Goal: Find specific page/section: Find specific page/section

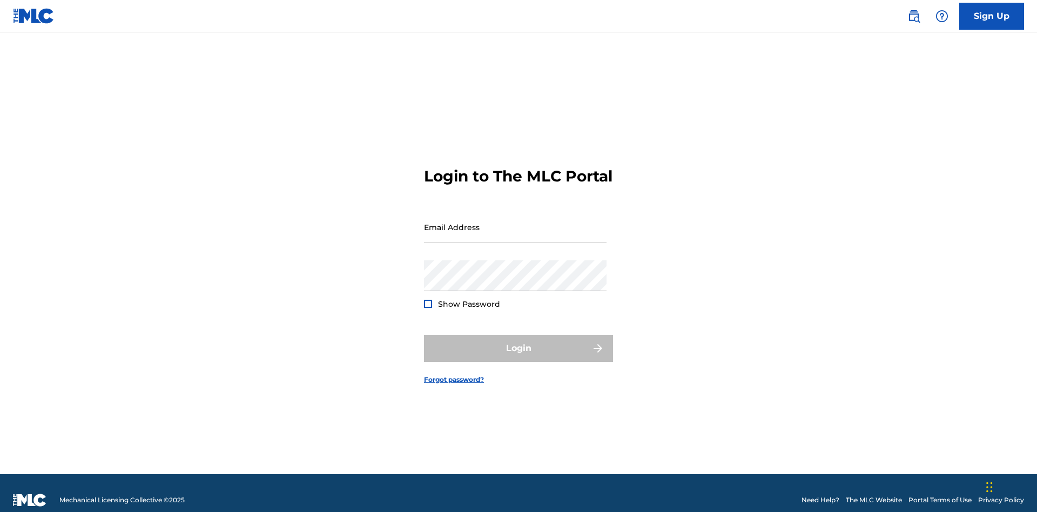
scroll to position [14, 0]
click at [515, 222] on input "Email Address" at bounding box center [515, 227] width 183 height 31
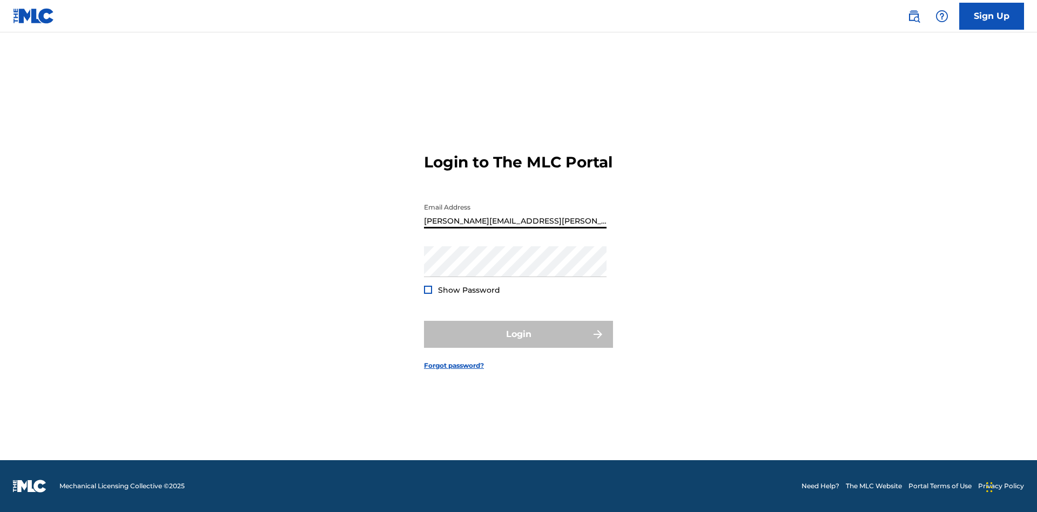
type input "[PERSON_NAME][EMAIL_ADDRESS][PERSON_NAME][DOMAIN_NAME]"
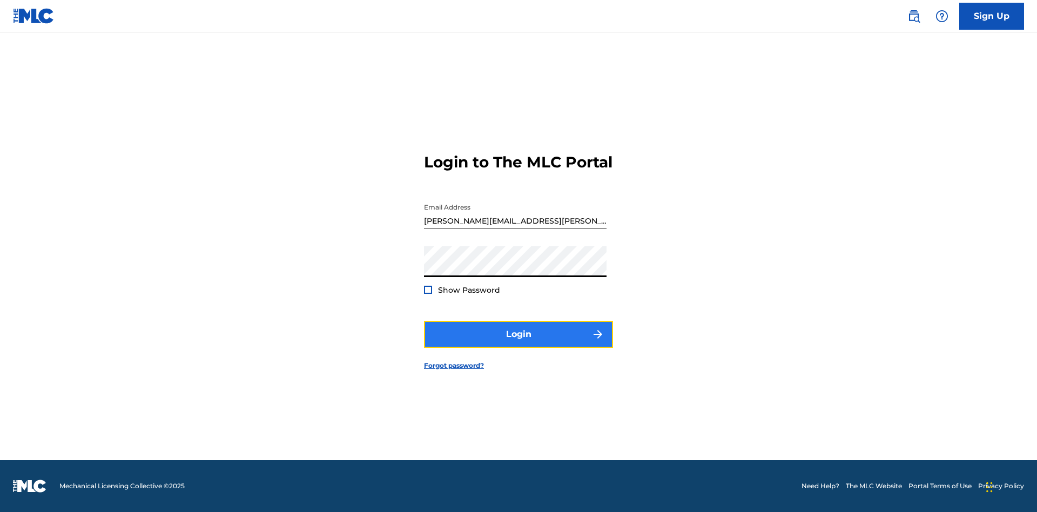
click at [519, 344] on button "Login" at bounding box center [518, 334] width 189 height 27
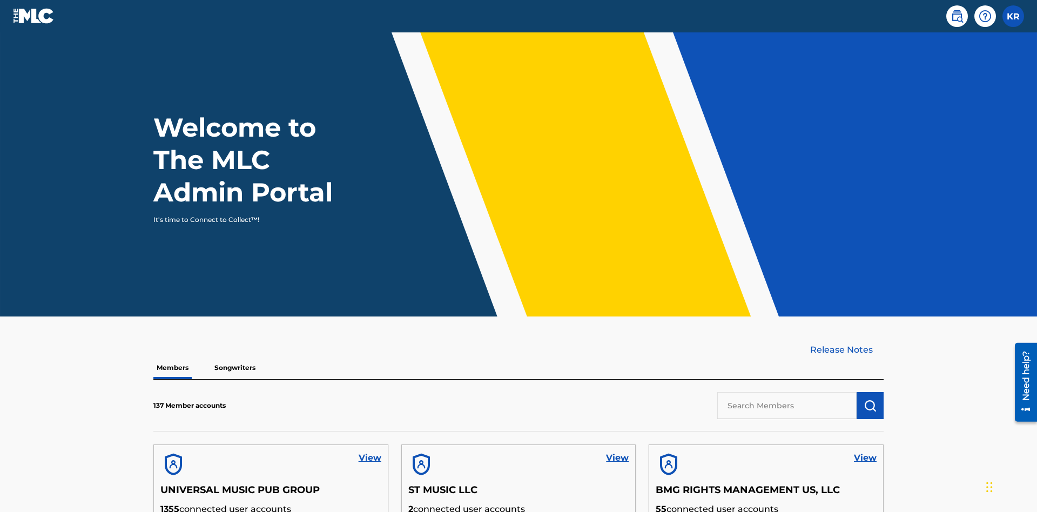
click at [787, 392] on input "text" at bounding box center [786, 405] width 139 height 27
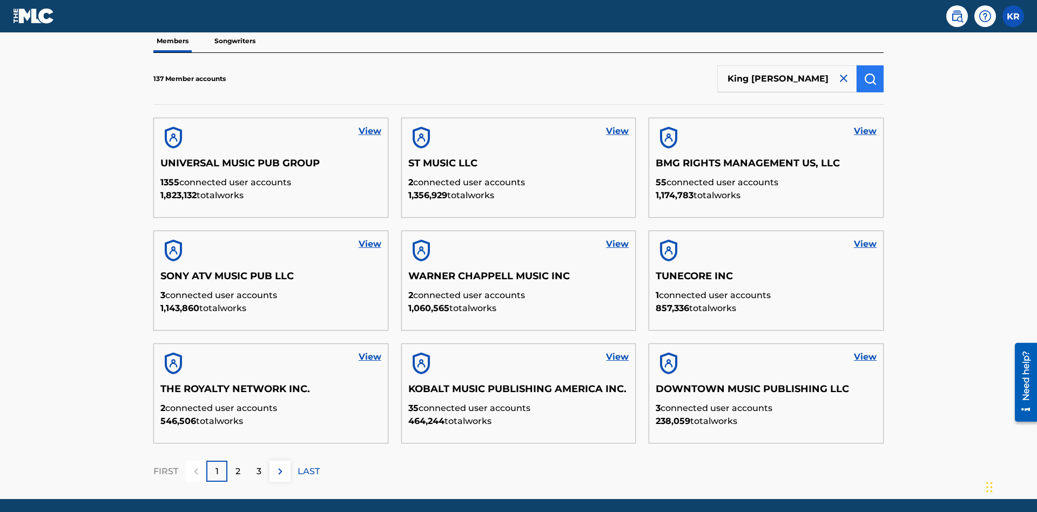
type input "King McTesterson"
click at [870, 72] on img "submit" at bounding box center [870, 78] width 13 height 13
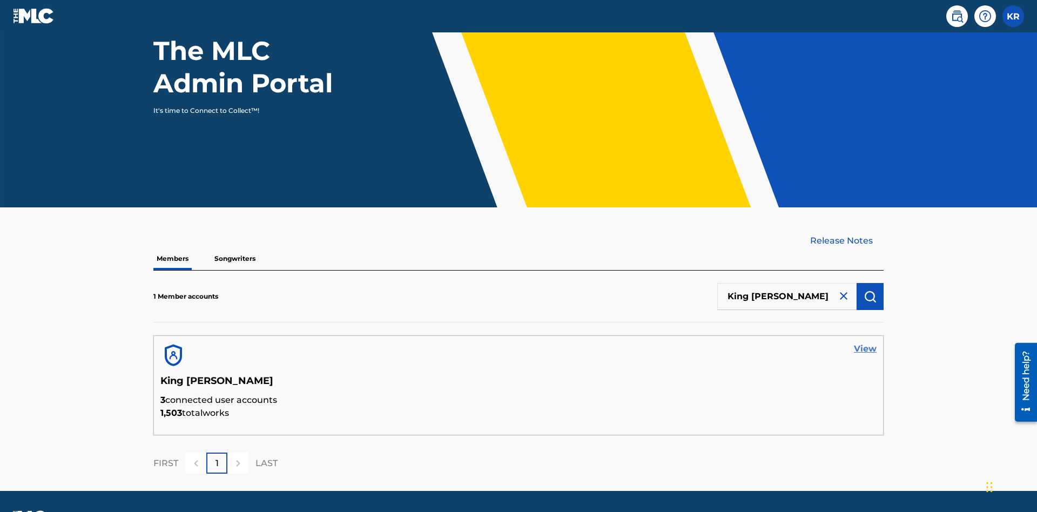
click at [865, 343] on link "View" at bounding box center [865, 349] width 23 height 13
